Goal: Information Seeking & Learning: Learn about a topic

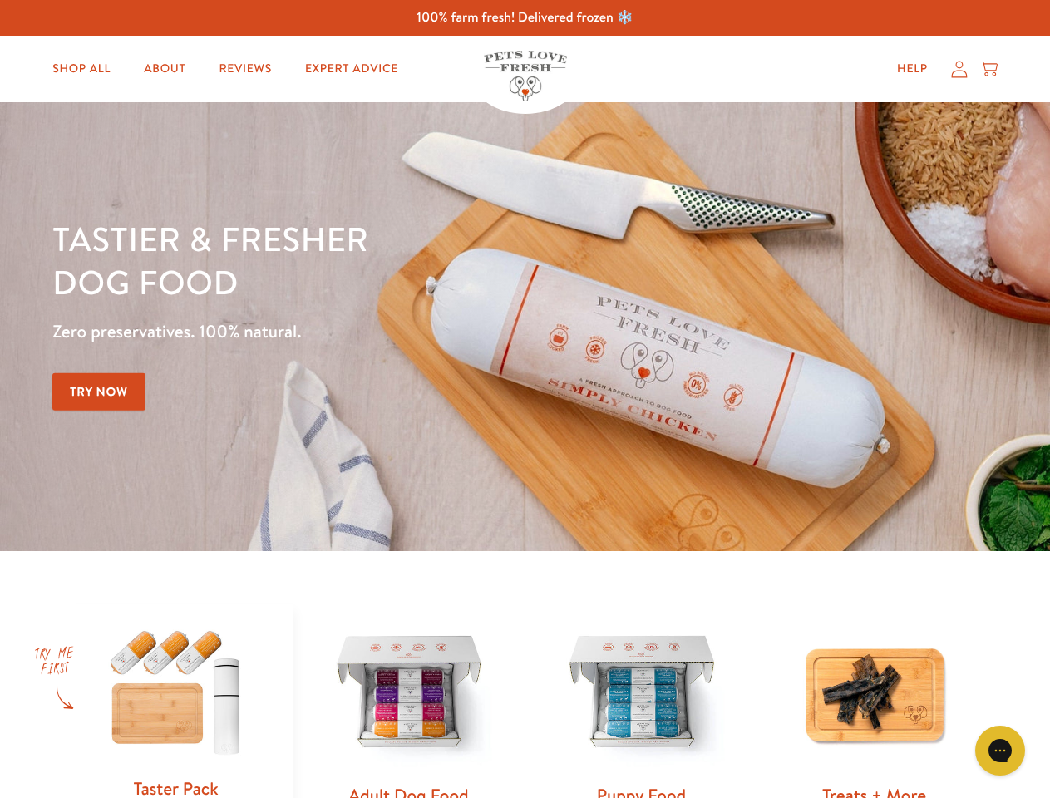
click at [525, 399] on div "Tastier & fresher dog food Zero preservatives. 100% natural. Try Now" at bounding box center [367, 326] width 630 height 219
click at [1000, 751] on icon "Gorgias live chat" at bounding box center [1000, 750] width 16 height 16
